Goal: Task Accomplishment & Management: Manage account settings

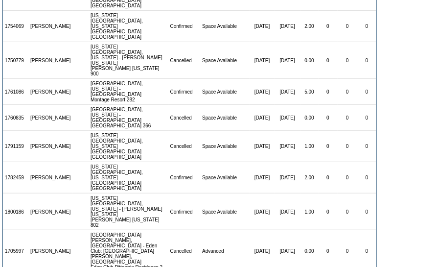
scroll to position [228, 0]
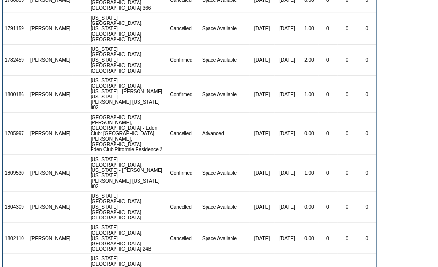
drag, startPoint x: 26, startPoint y: 145, endPoint x: 4, endPoint y: 148, distance: 22.2
click at [4, 254] on td "1818839" at bounding box center [15, 269] width 25 height 31
copy td "1818839"
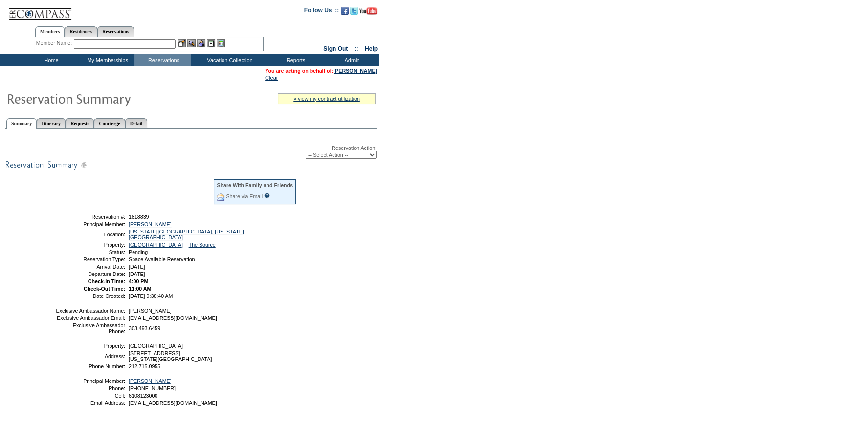
click at [336, 155] on select "-- Select Action -- Modify Reservation Dates Modify Reservation Cost Modify Occ…" at bounding box center [341, 155] width 71 height 8
select select "ConfirmRes"
click at [306, 152] on select "-- Select Action -- Modify Reservation Dates Modify Reservation Cost Modify Occ…" at bounding box center [341, 155] width 71 height 8
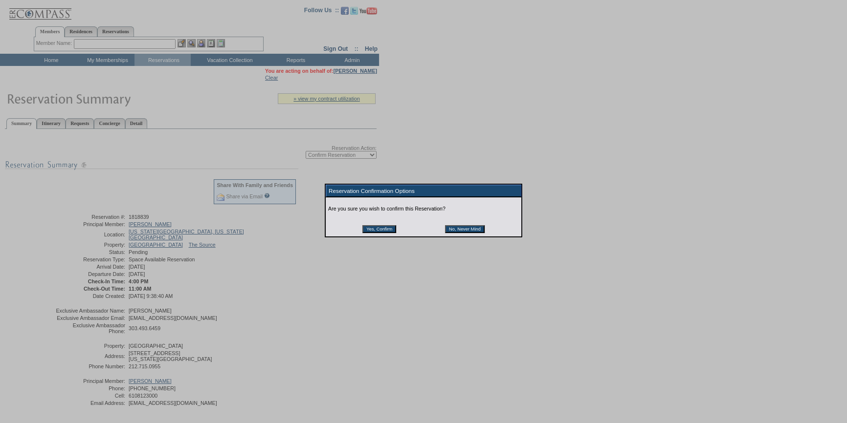
scroll to position [44, 0]
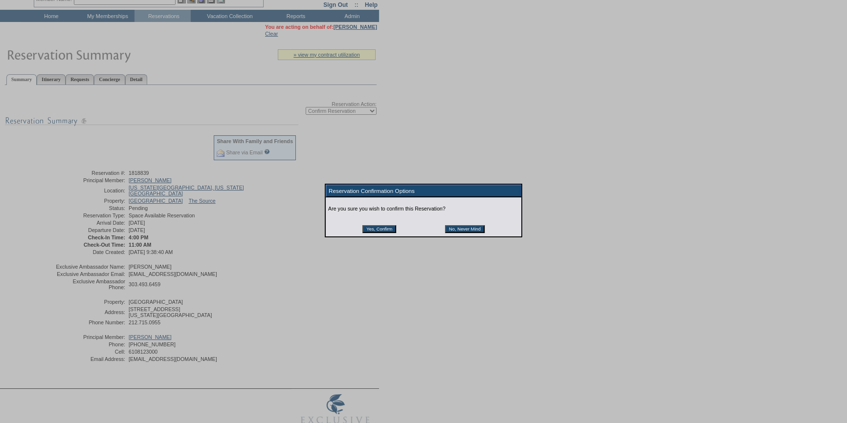
click at [391, 232] on input "Yes, Confirm" at bounding box center [379, 229] width 34 height 8
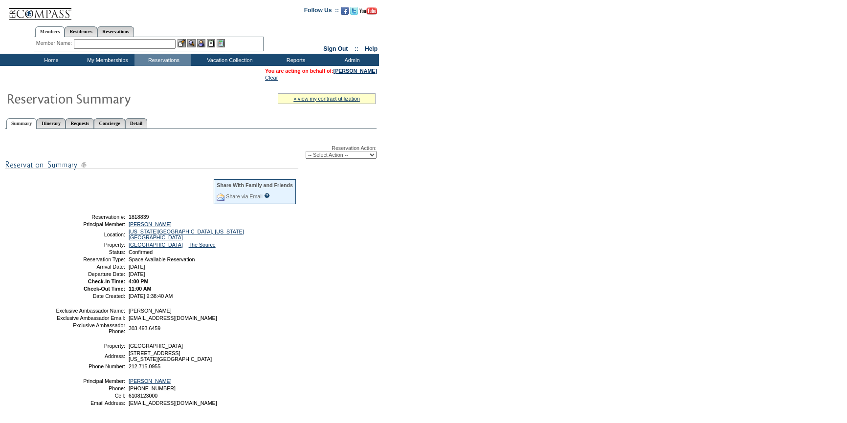
scroll to position [44, 0]
